Goal: Navigation & Orientation: Find specific page/section

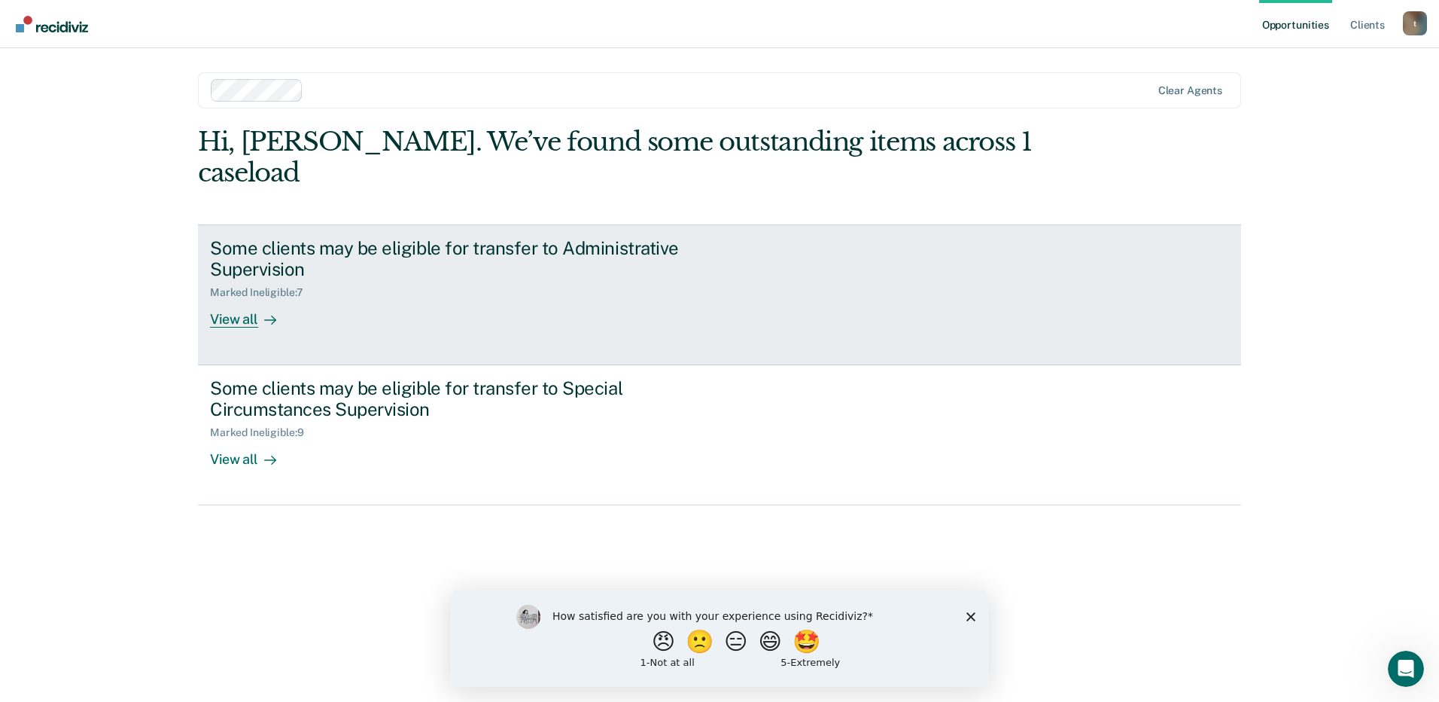
click at [258, 311] on div at bounding box center [267, 319] width 18 height 17
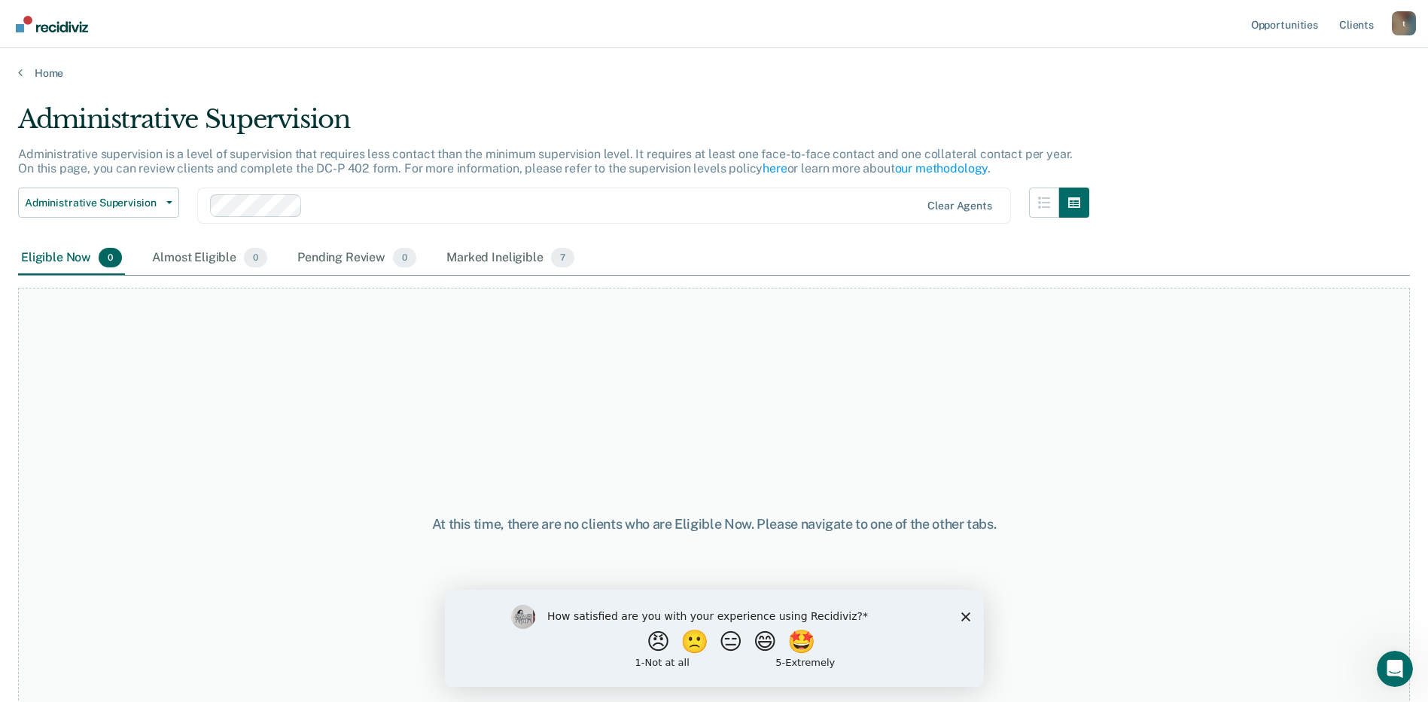
scroll to position [59, 0]
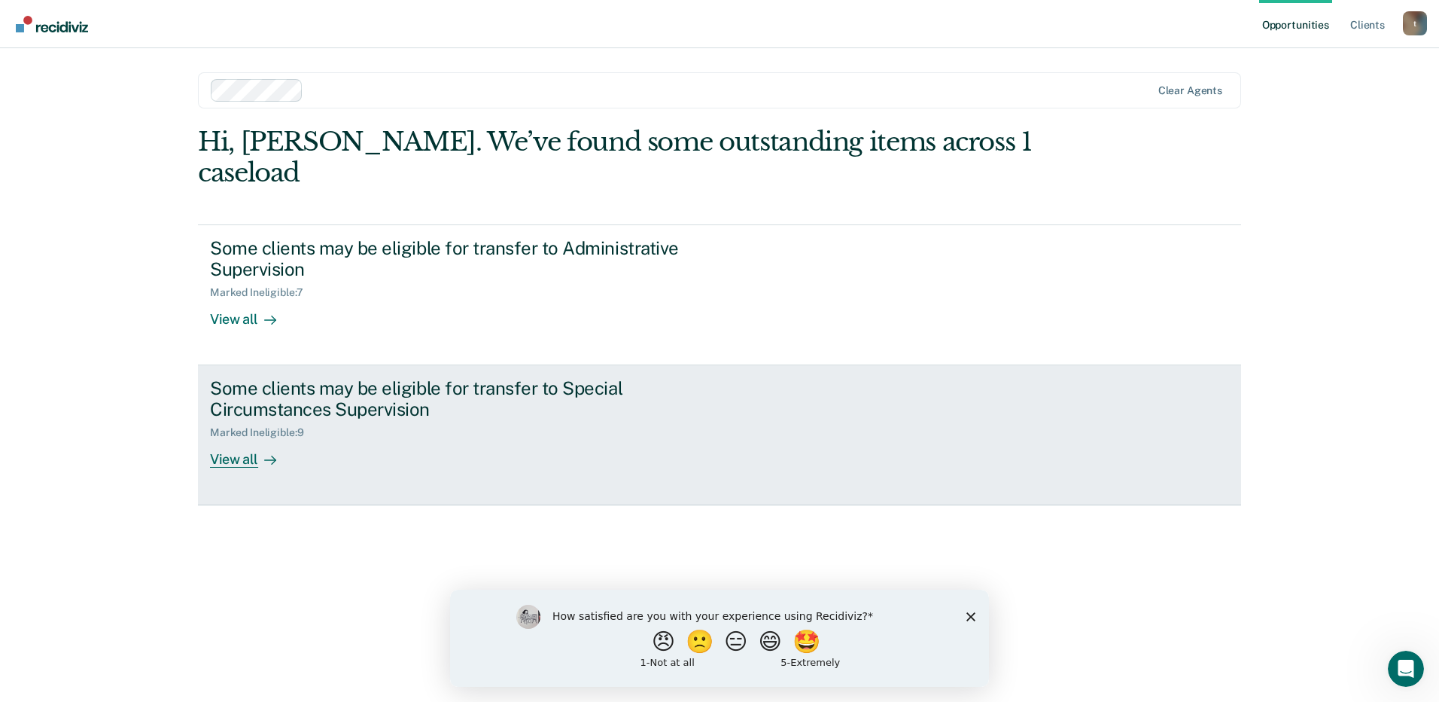
click at [242, 439] on div "View all" at bounding box center [252, 453] width 84 height 29
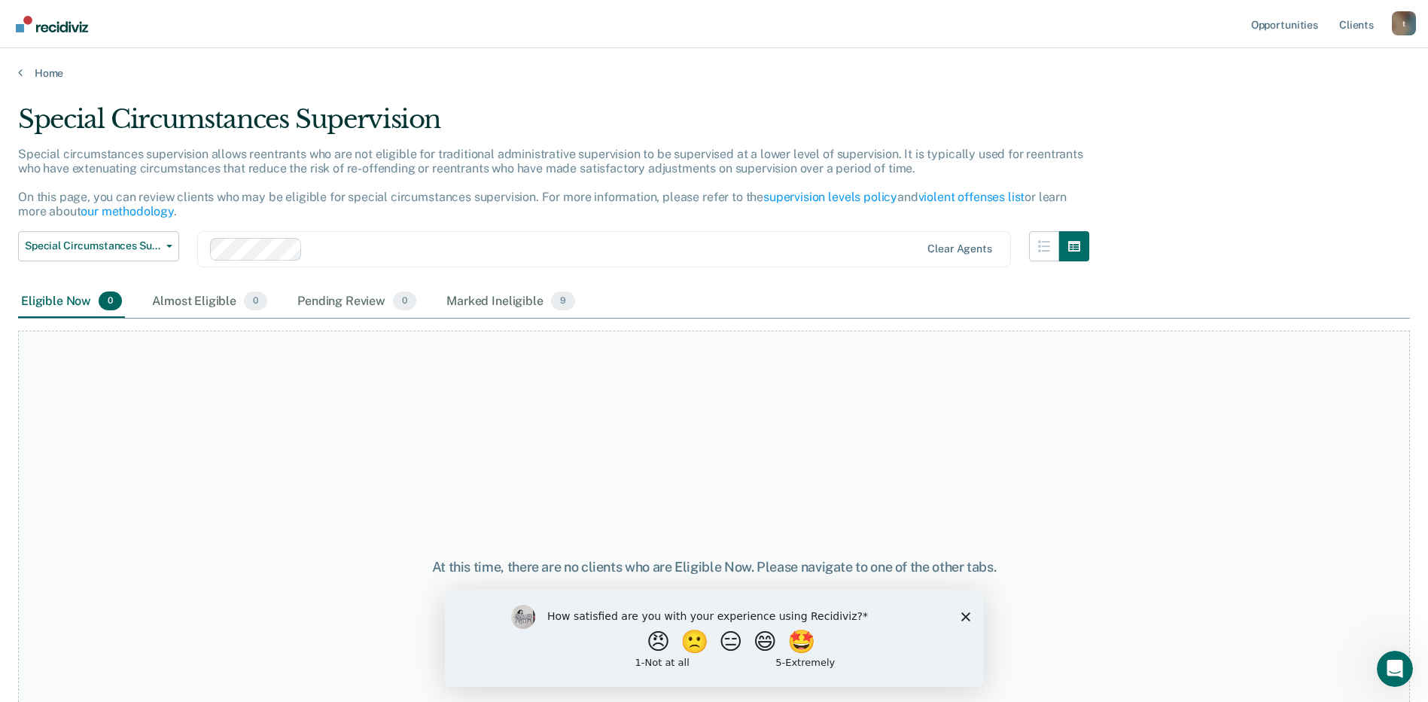
click at [17, 75] on div "Home" at bounding box center [714, 64] width 1428 height 32
click at [20, 72] on icon at bounding box center [20, 72] width 5 height 12
